Goal: Go to known website: Go to known website

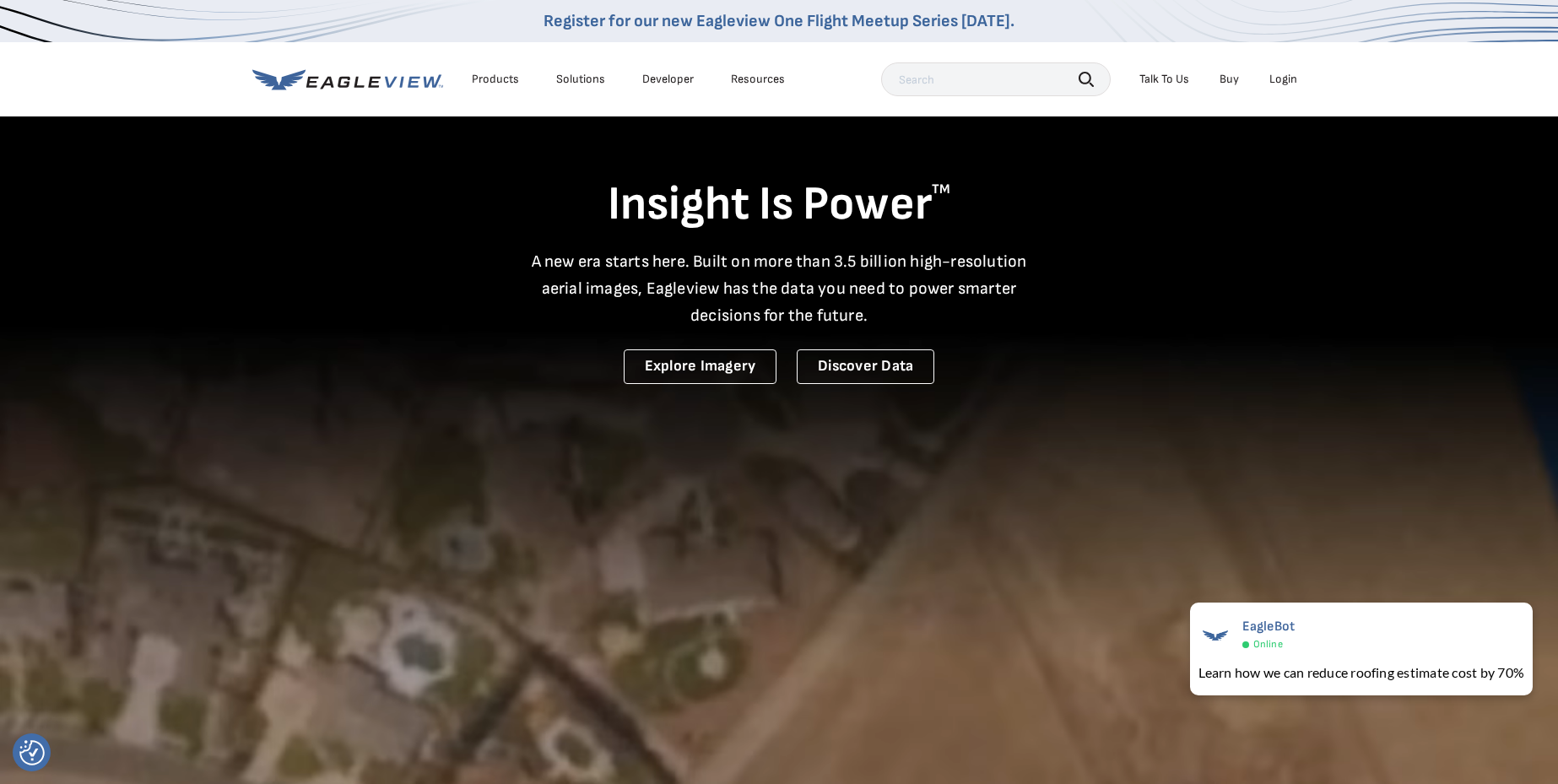
click at [1273, 81] on div "Login" at bounding box center [1283, 79] width 28 height 15
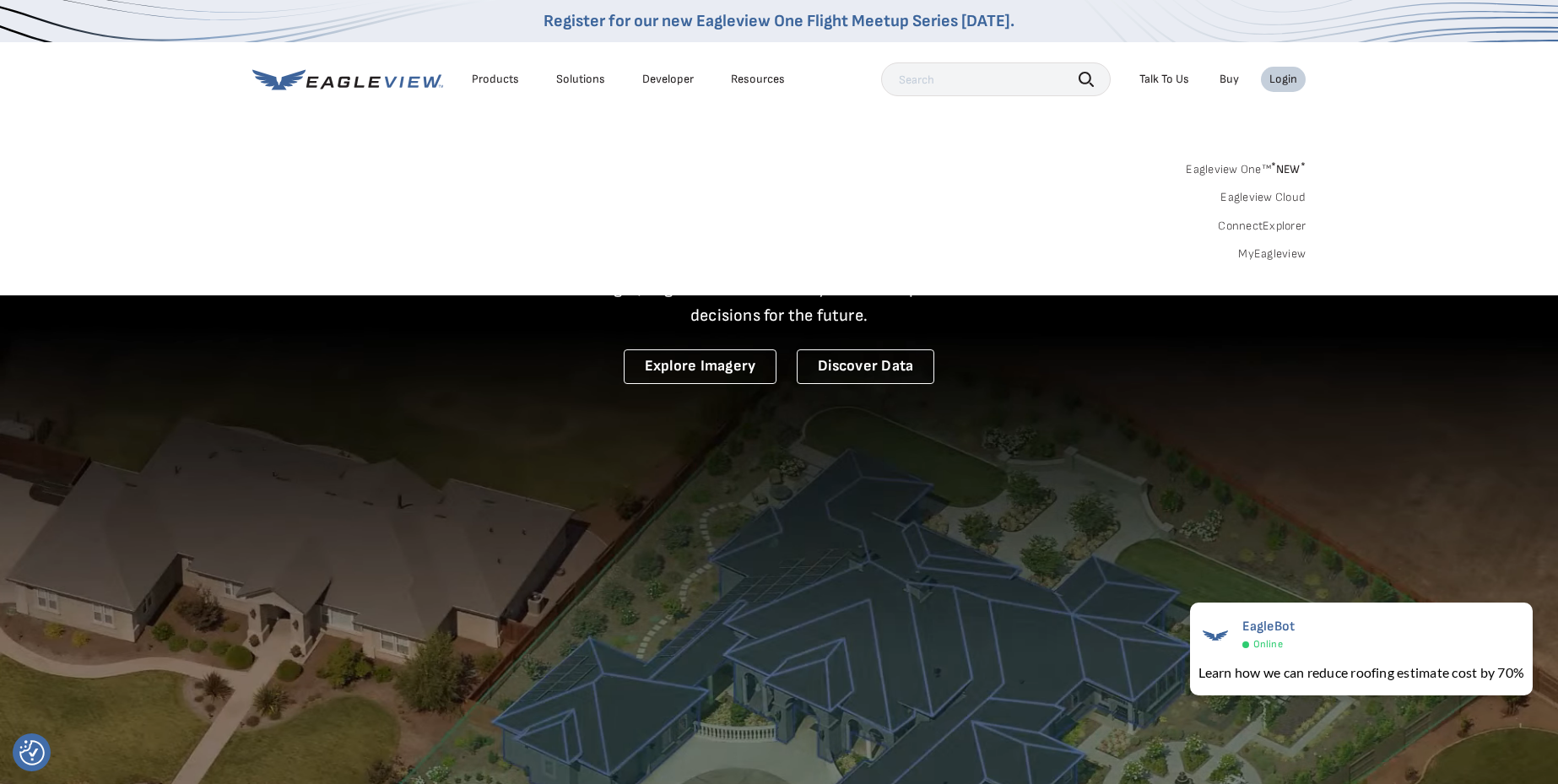
click at [1266, 75] on li "Login" at bounding box center [1282, 79] width 45 height 25
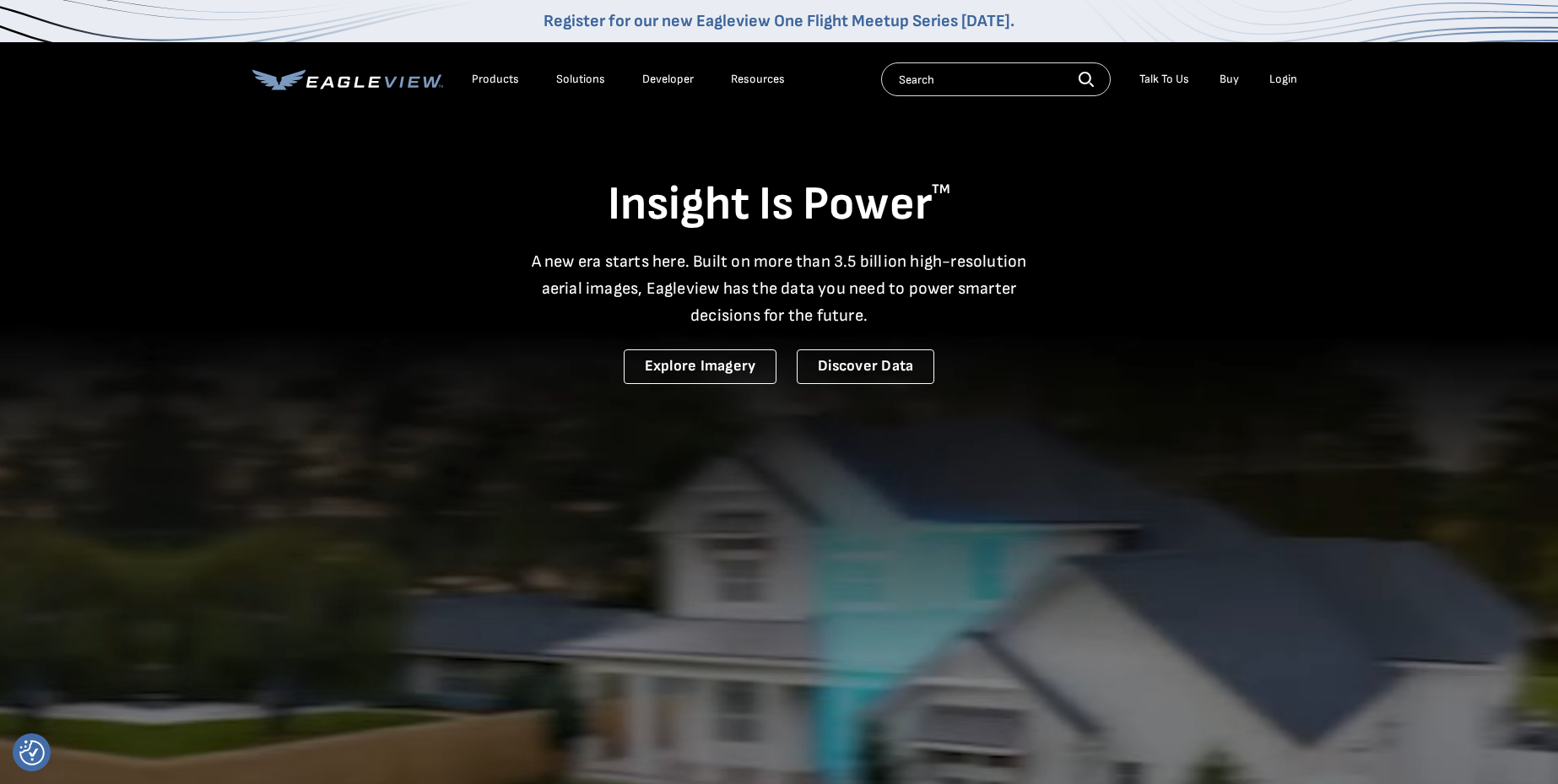
click at [1286, 77] on div "Login" at bounding box center [1283, 79] width 28 height 15
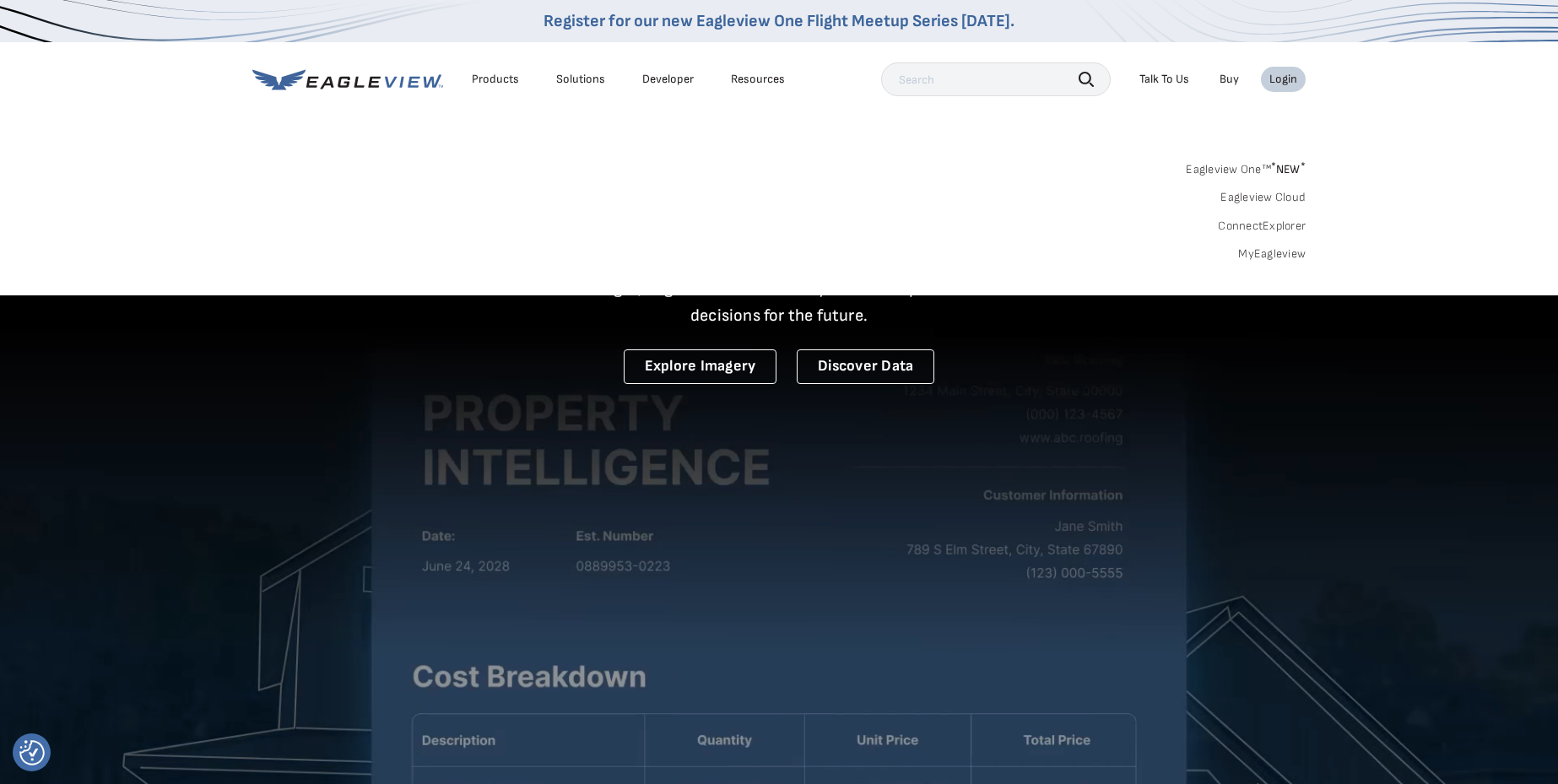
click at [1242, 250] on link "MyEagleview" at bounding box center [1271, 254] width 68 height 15
